Goal: Check status: Check status

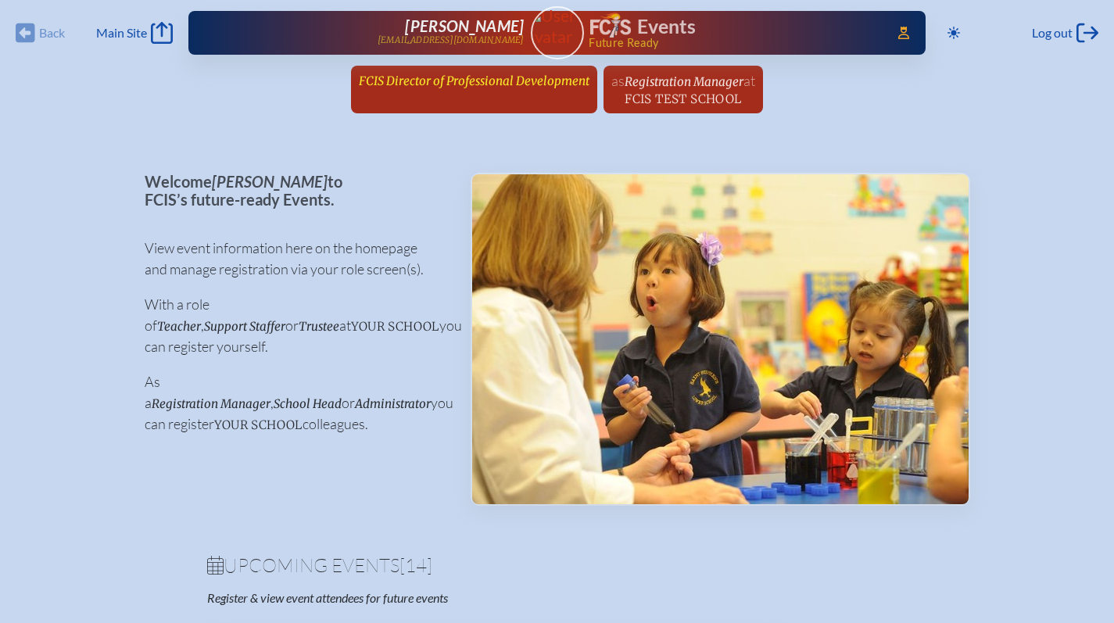
click at [480, 73] on span "FCIS Director of Professional Development" at bounding box center [474, 79] width 231 height 17
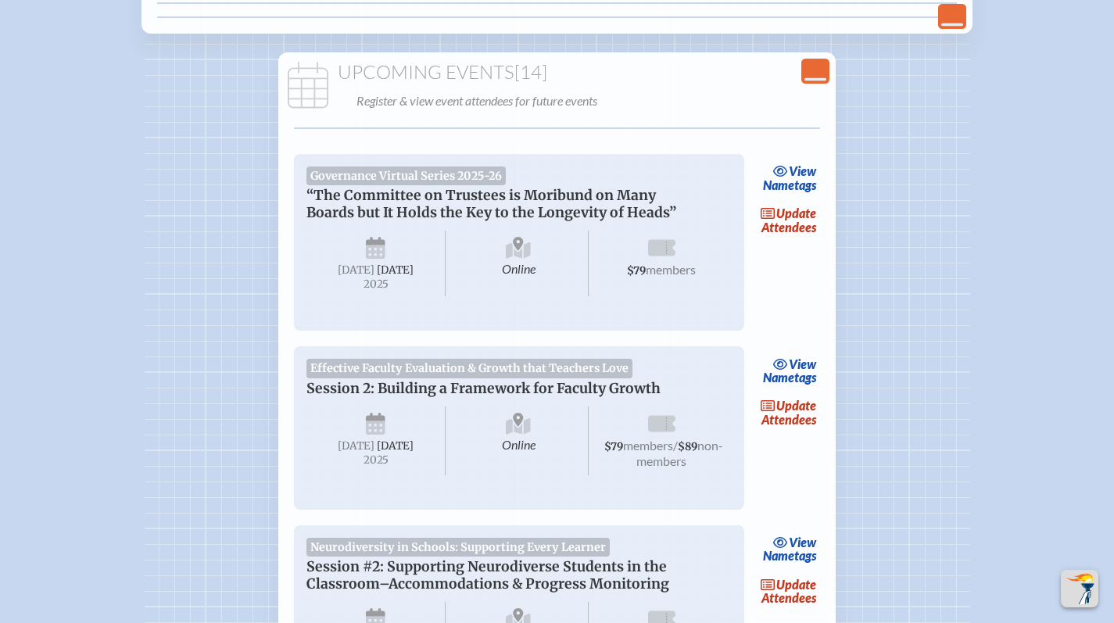
scroll to position [406, 0]
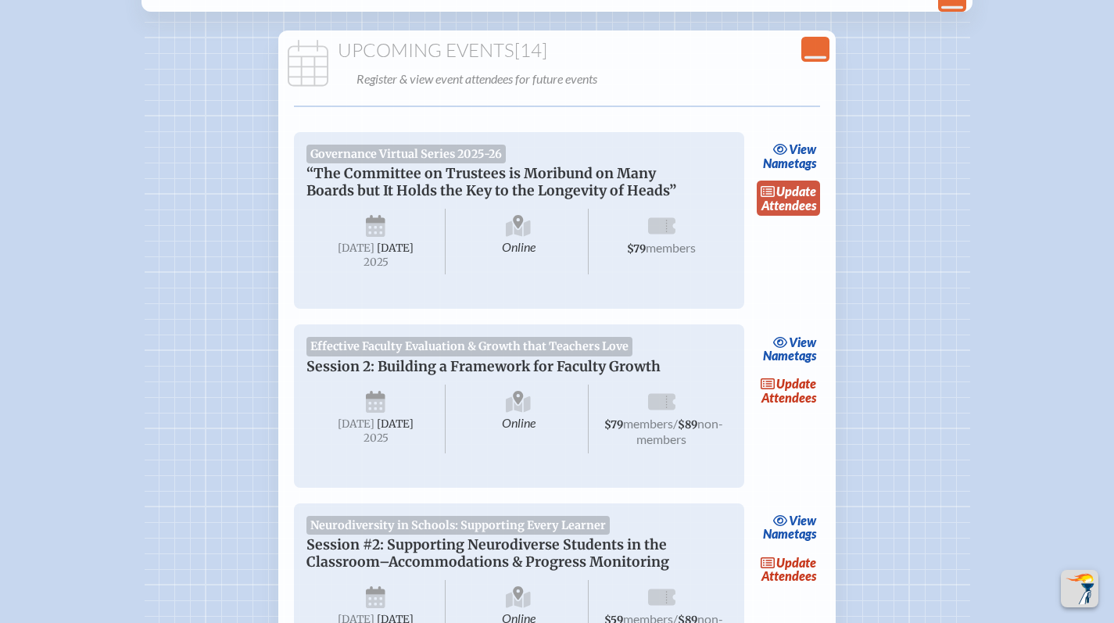
click at [771, 201] on link "update Attendees" at bounding box center [789, 199] width 64 height 36
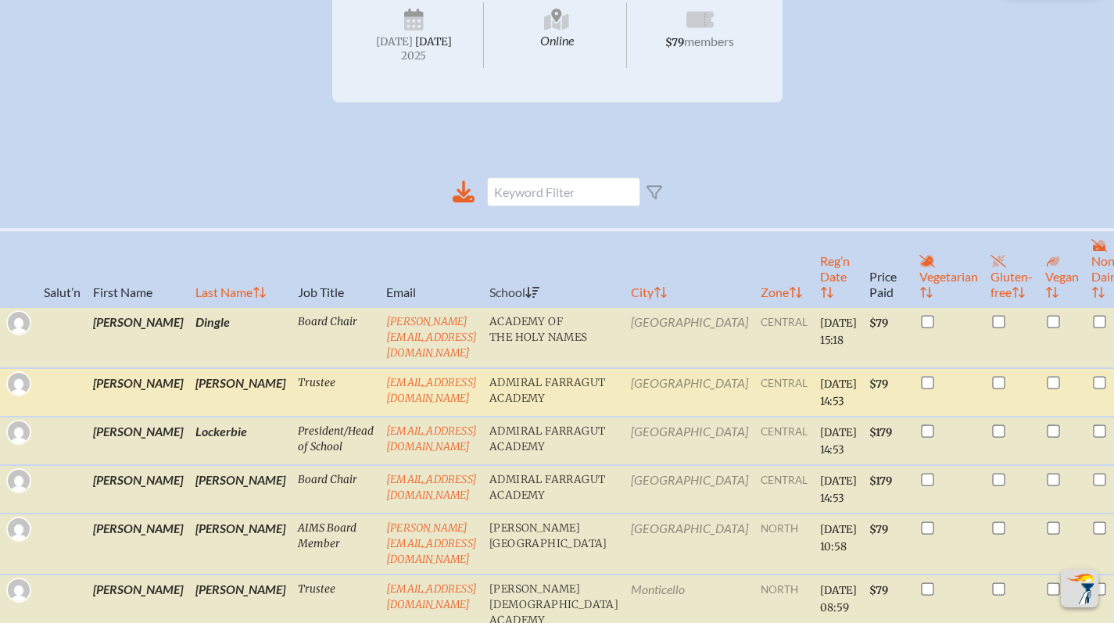
scroll to position [365, 0]
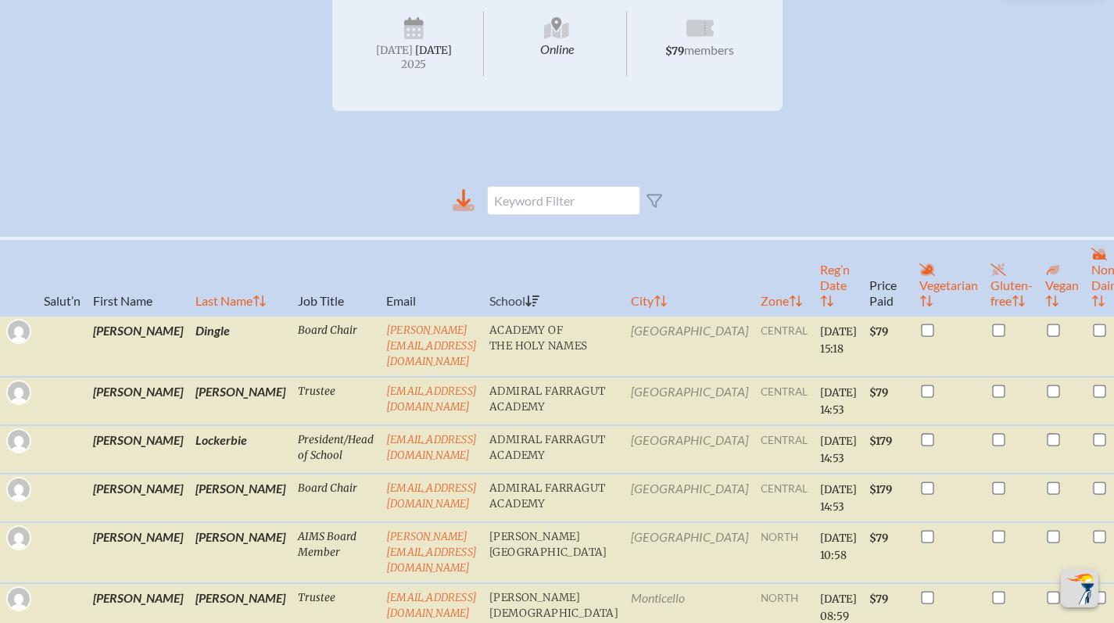
click at [471, 211] on icon at bounding box center [464, 200] width 22 height 22
